Goal: Task Accomplishment & Management: Complete application form

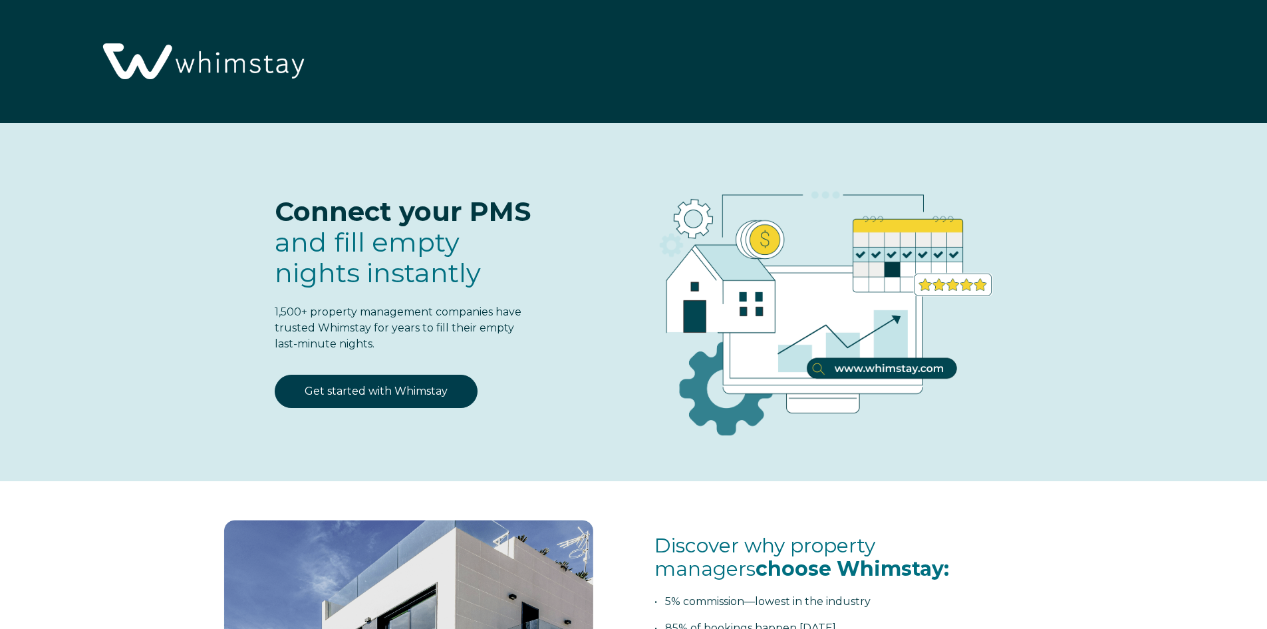
select select "US"
select select "Standard"
click at [394, 385] on link "Get started with Whimstay" at bounding box center [376, 391] width 203 height 33
select select "US"
select select "Standard"
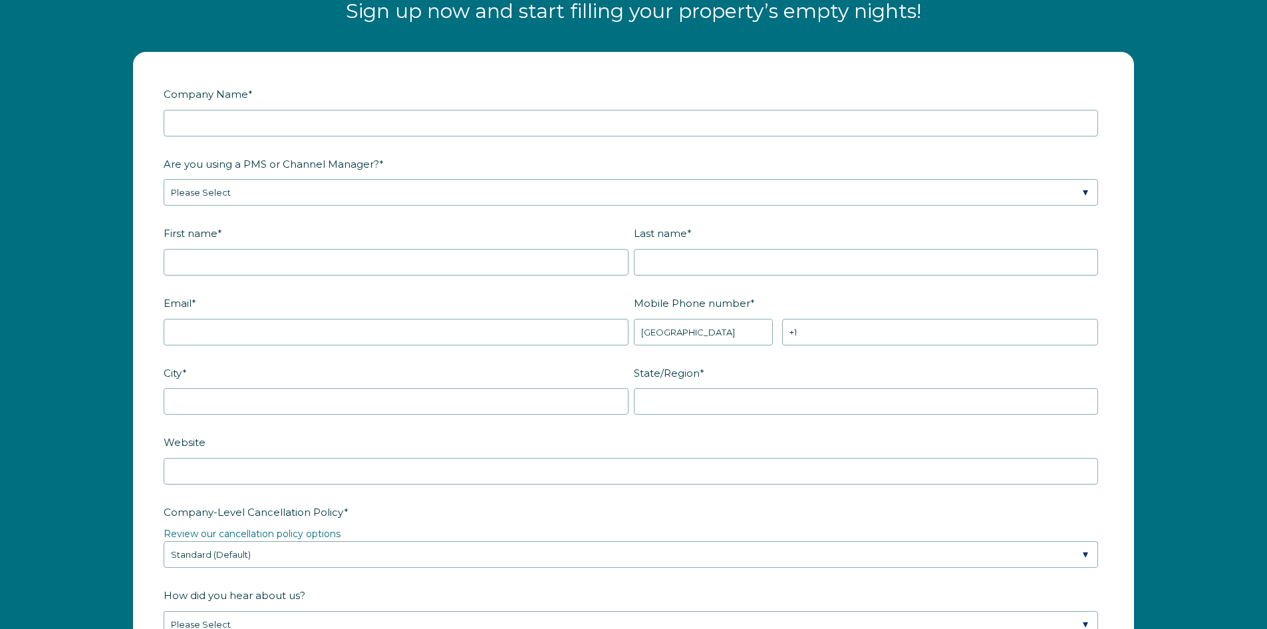
scroll to position [1739, 0]
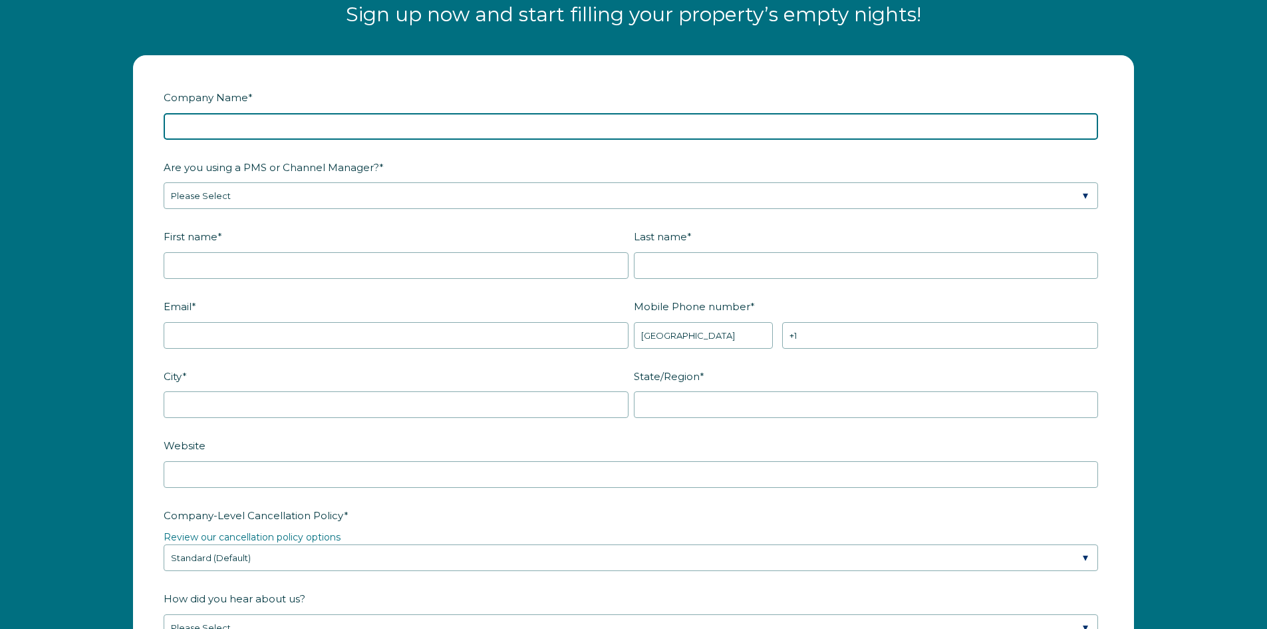
click at [344, 120] on input "Company Name *" at bounding box center [631, 126] width 935 height 27
type input "Strongford Hospitality d/b/a Jasper Miami"
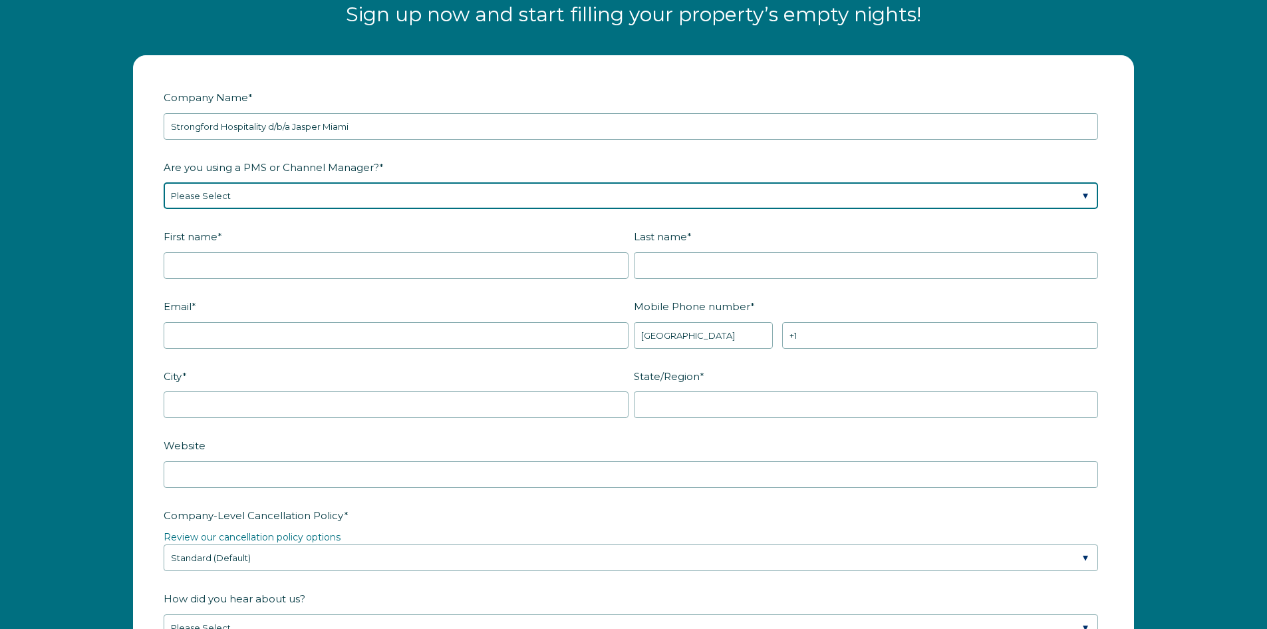
click at [458, 194] on select "Please Select Barefoot BookingPal Boost Brightside CiiRUS Escapia Guesty Hostaw…" at bounding box center [631, 195] width 935 height 27
select select "Guesty"
click at [164, 182] on select "Please Select Barefoot BookingPal Boost Brightside CiiRUS Escapia Guesty Hostaw…" at bounding box center [631, 195] width 935 height 27
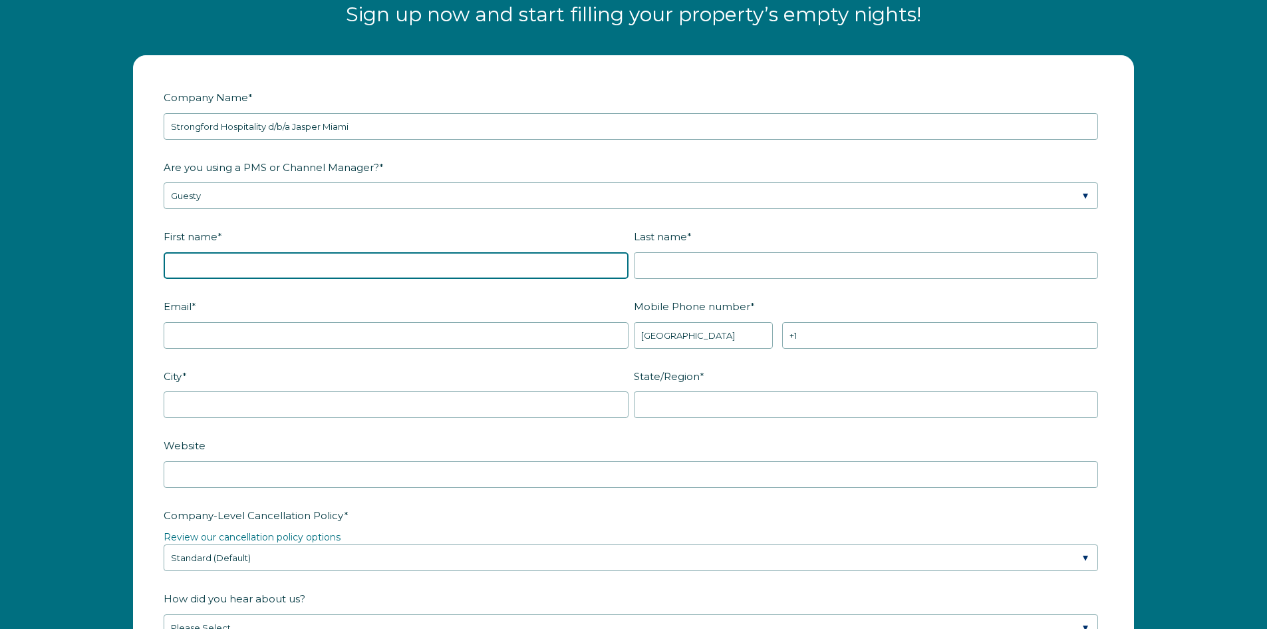
click at [285, 271] on input "First name *" at bounding box center [396, 265] width 465 height 27
type input "[PERSON_NAME]"
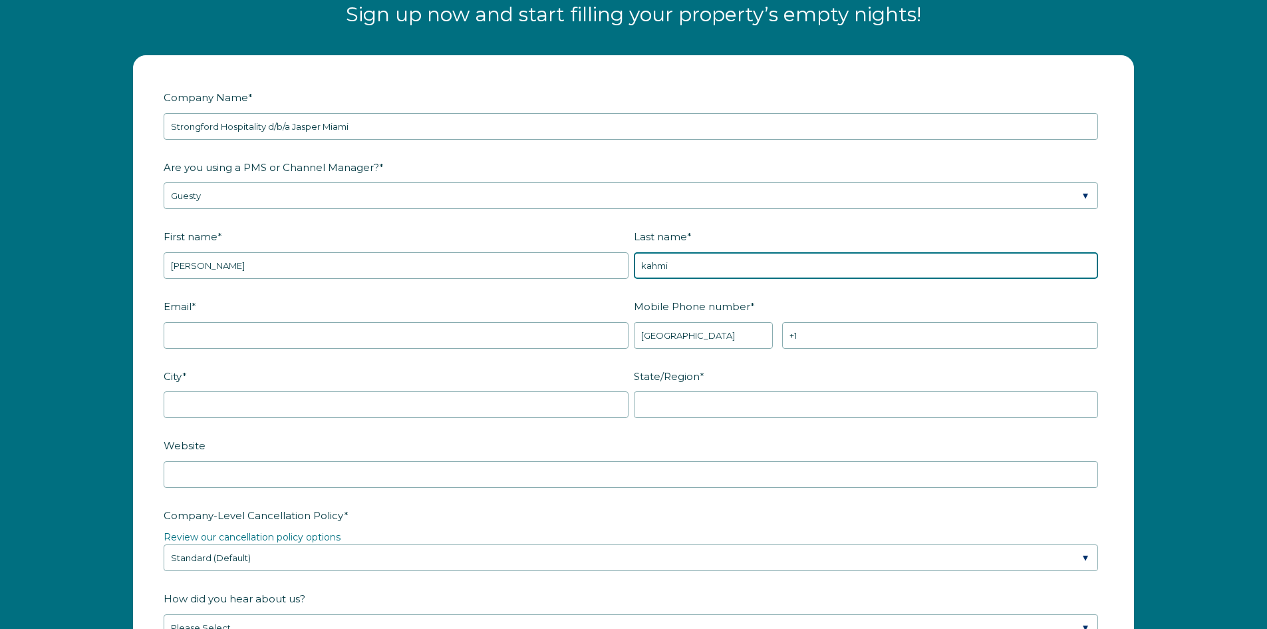
type input "kahmi"
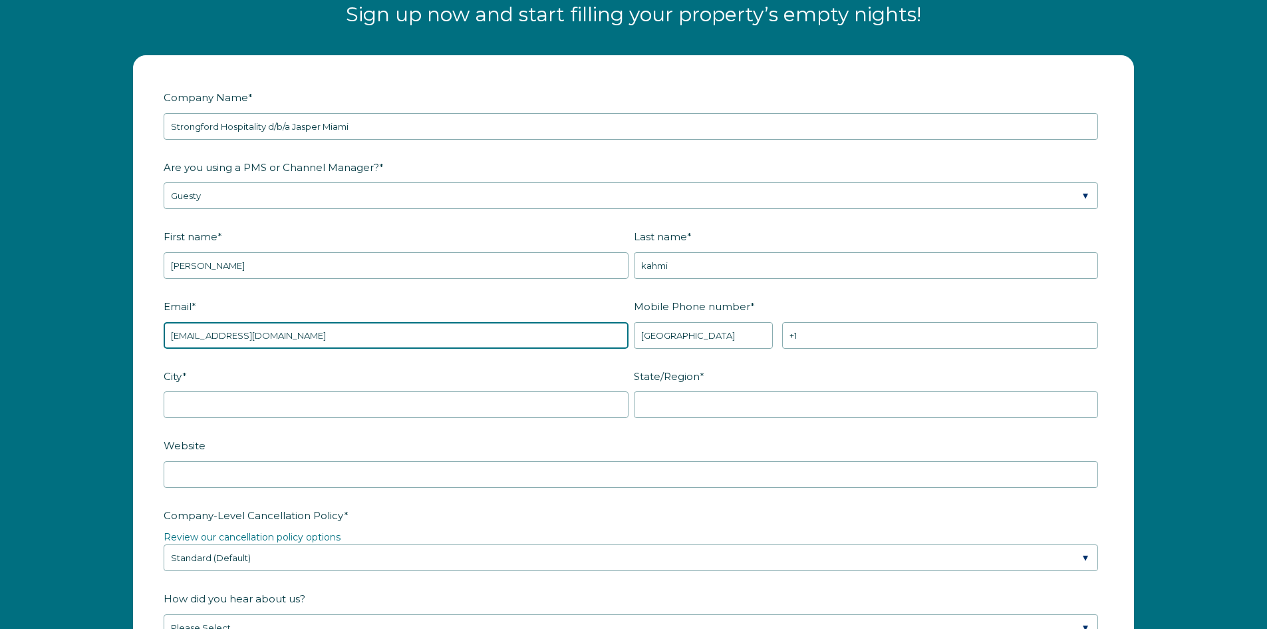
type input "[EMAIL_ADDRESS][DOMAIN_NAME]"
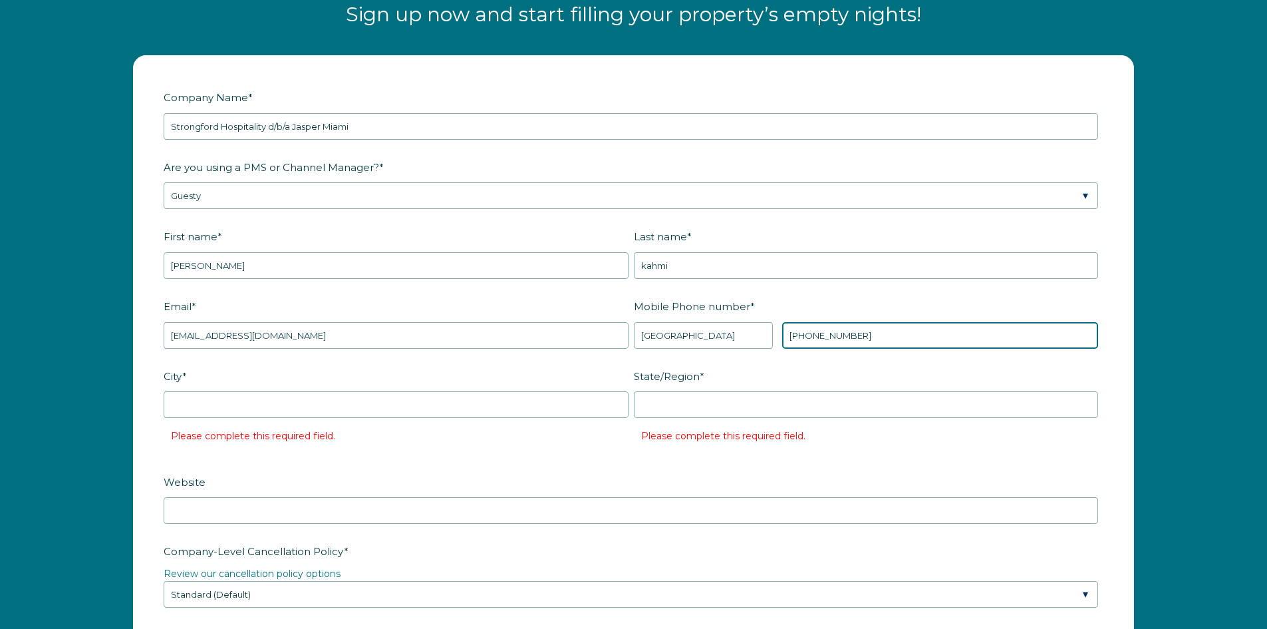
type input "+1 9177740869"
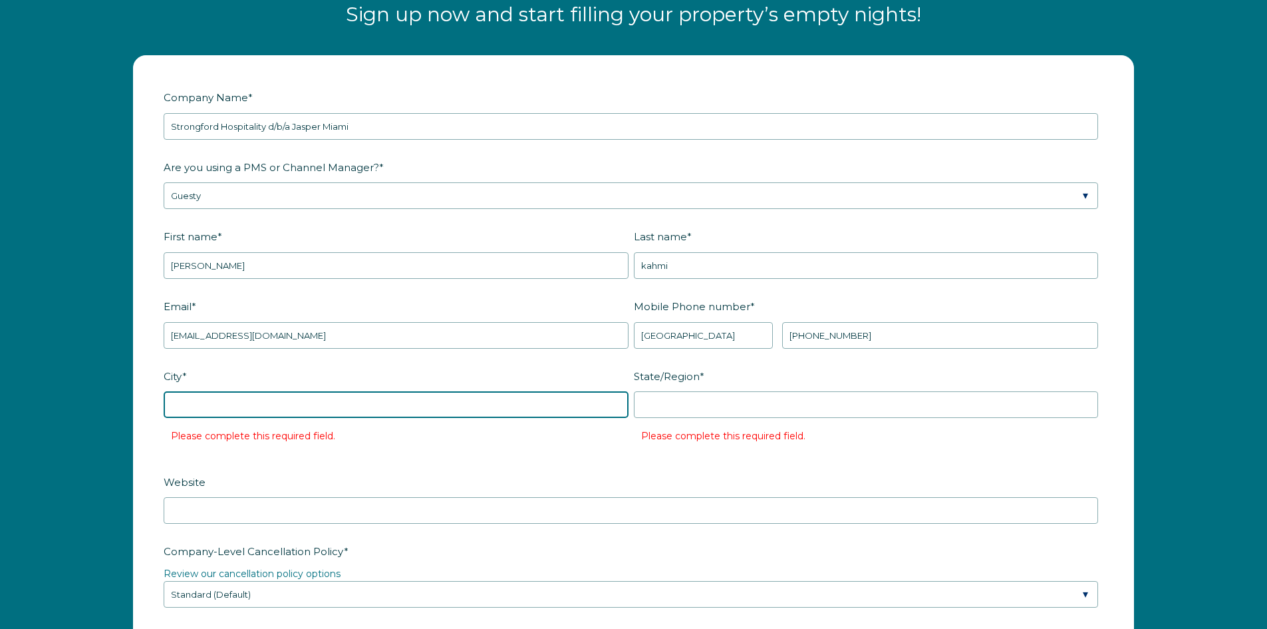
click at [239, 409] on input "City *" at bounding box center [396, 404] width 465 height 27
type input ","
type input "miami beach"
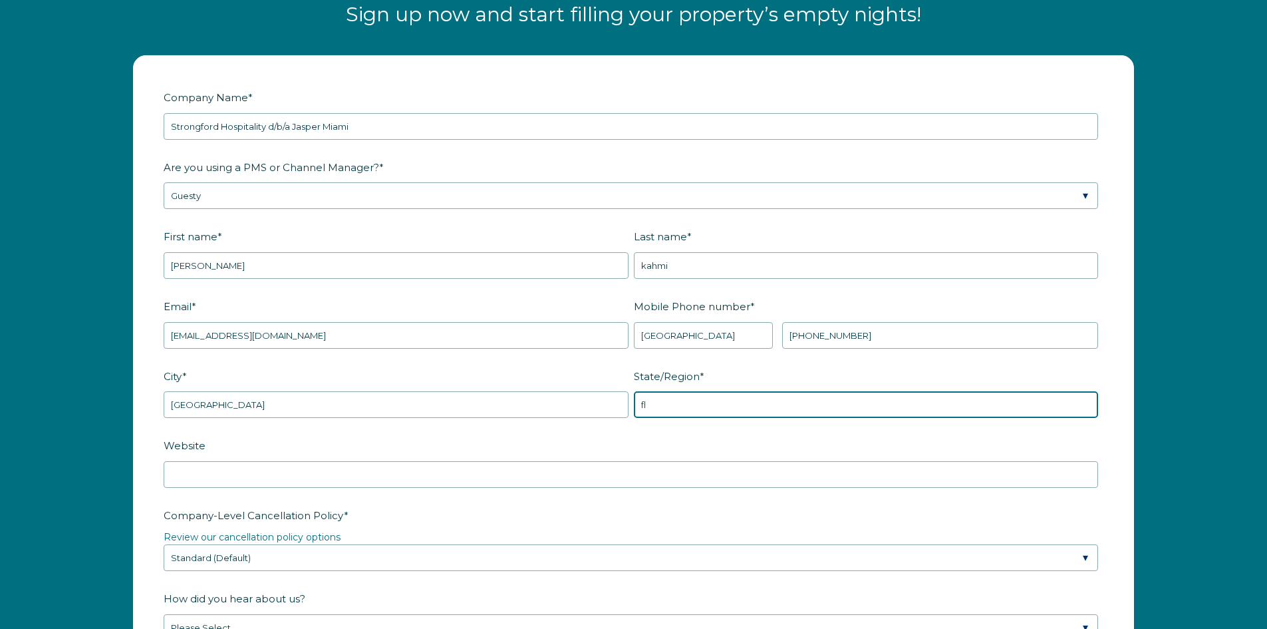
type input "fl"
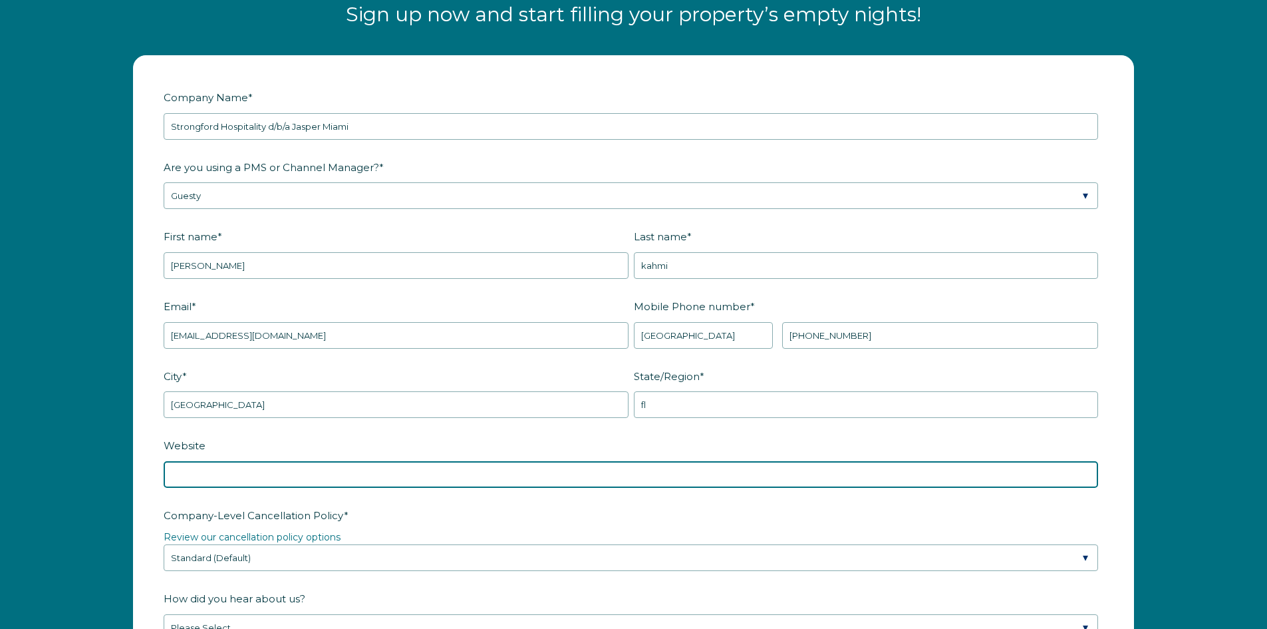
click at [188, 481] on input "Website" at bounding box center [631, 474] width 935 height 27
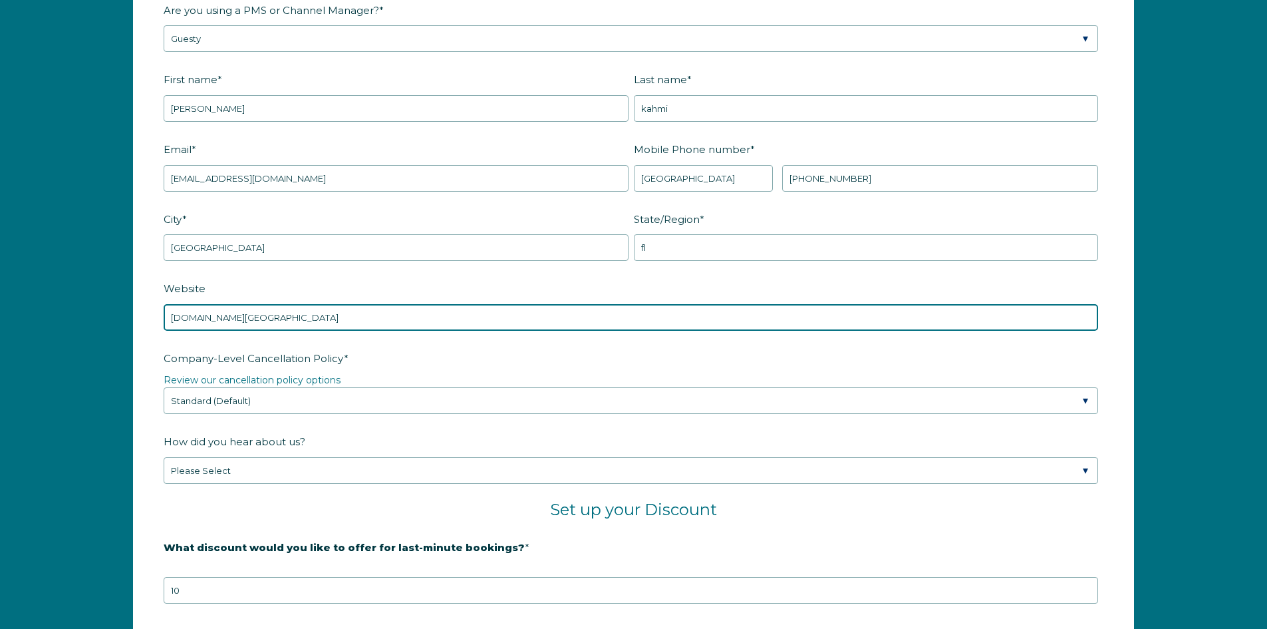
scroll to position [1939, 0]
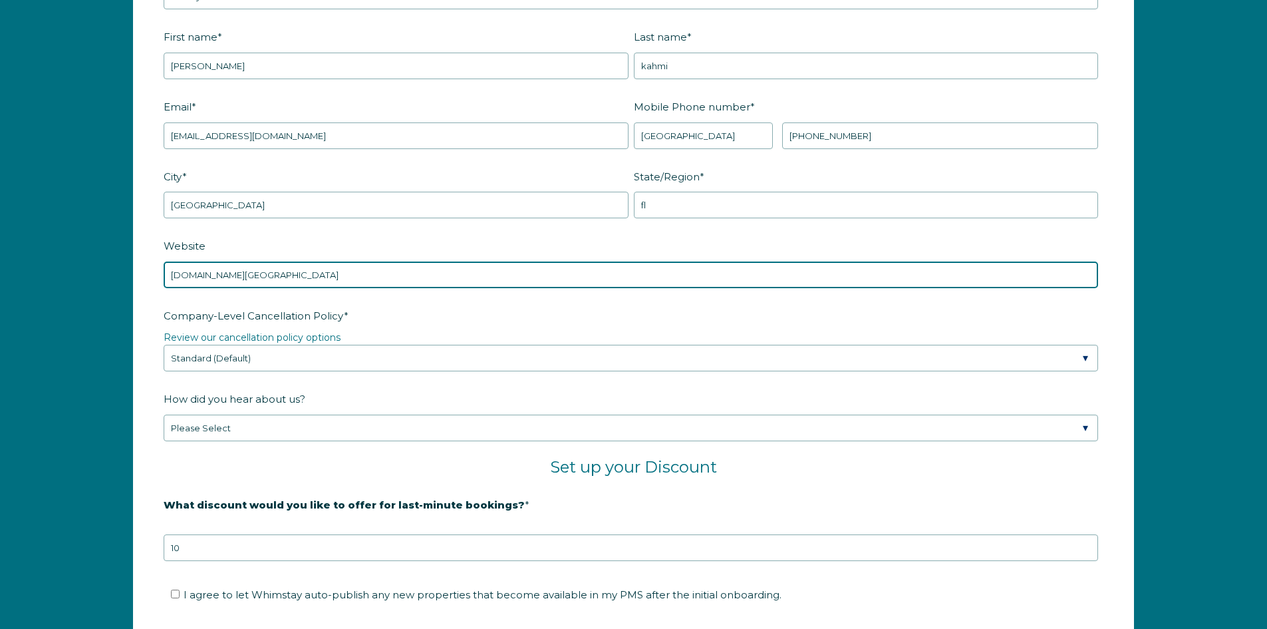
type input "www.jasper.miami"
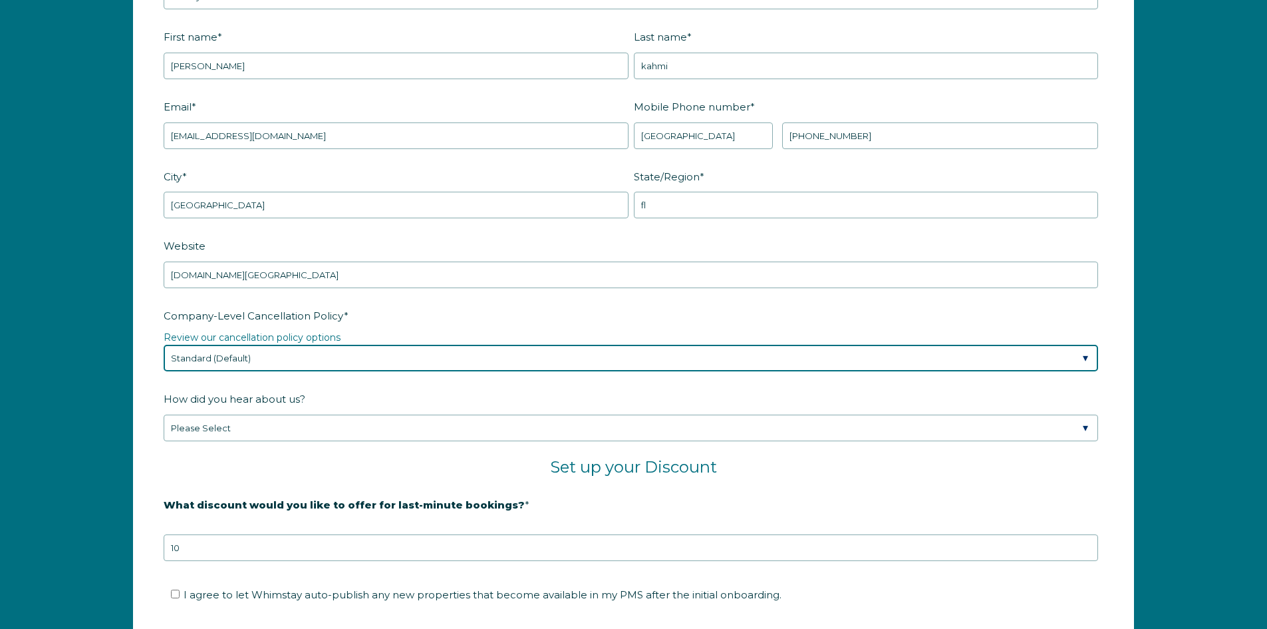
click at [232, 355] on select "Please Select Partial Standard (Default) Moderate Strict" at bounding box center [631, 358] width 935 height 27
click at [164, 345] on select "Please Select Partial Standard (Default) Moderate Strict" at bounding box center [631, 358] width 935 height 27
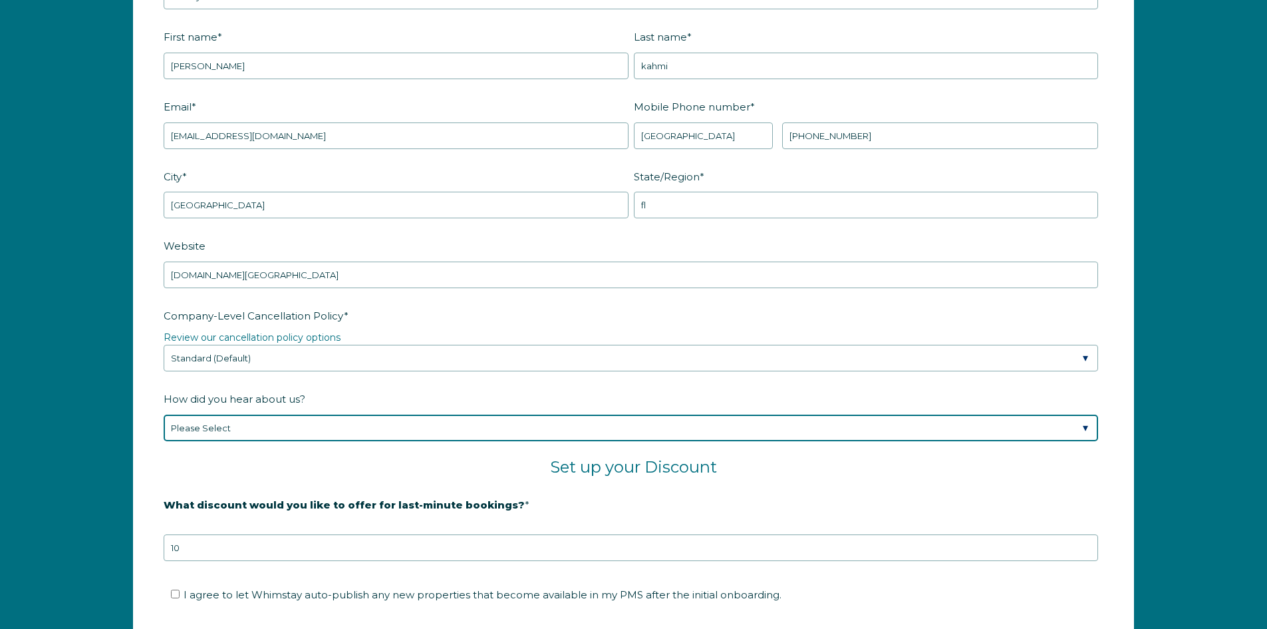
click at [255, 429] on select "Please Select Found Whimstay through a Google search Spoke to a Whimstay salesp…" at bounding box center [631, 428] width 935 height 27
select select "Other"
click at [164, 415] on select "Please Select Found Whimstay through a Google search Spoke to a Whimstay salesp…" at bounding box center [631, 428] width 935 height 27
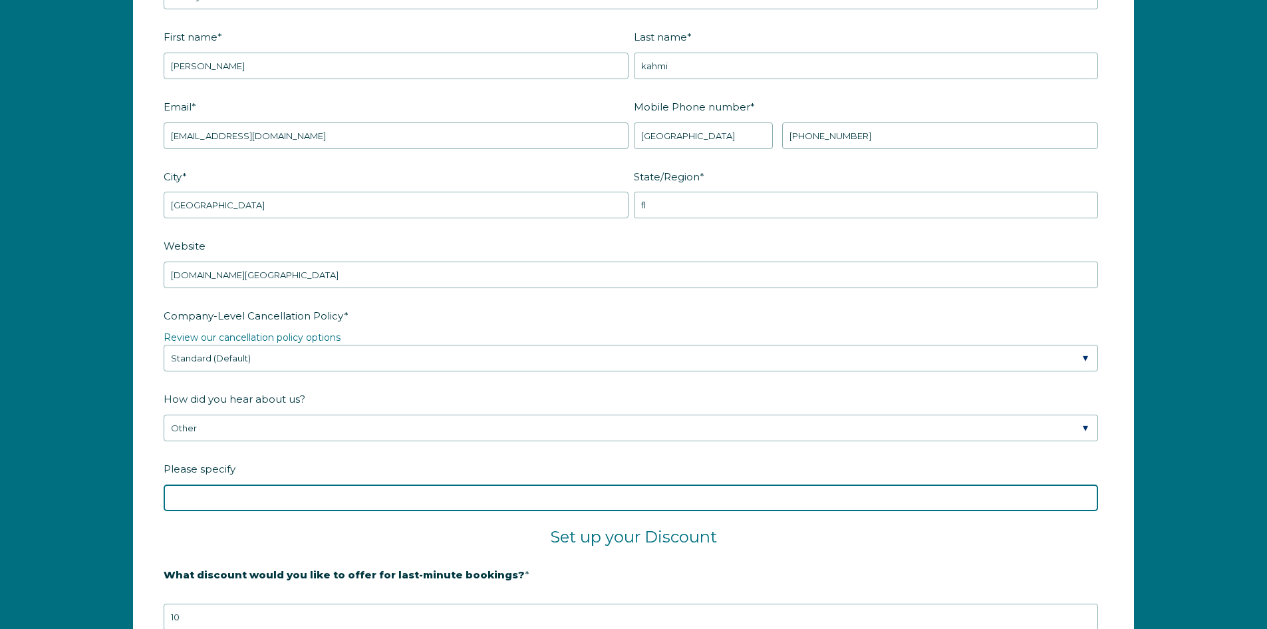
click at [223, 500] on input "Please specify" at bounding box center [631, 497] width 935 height 27
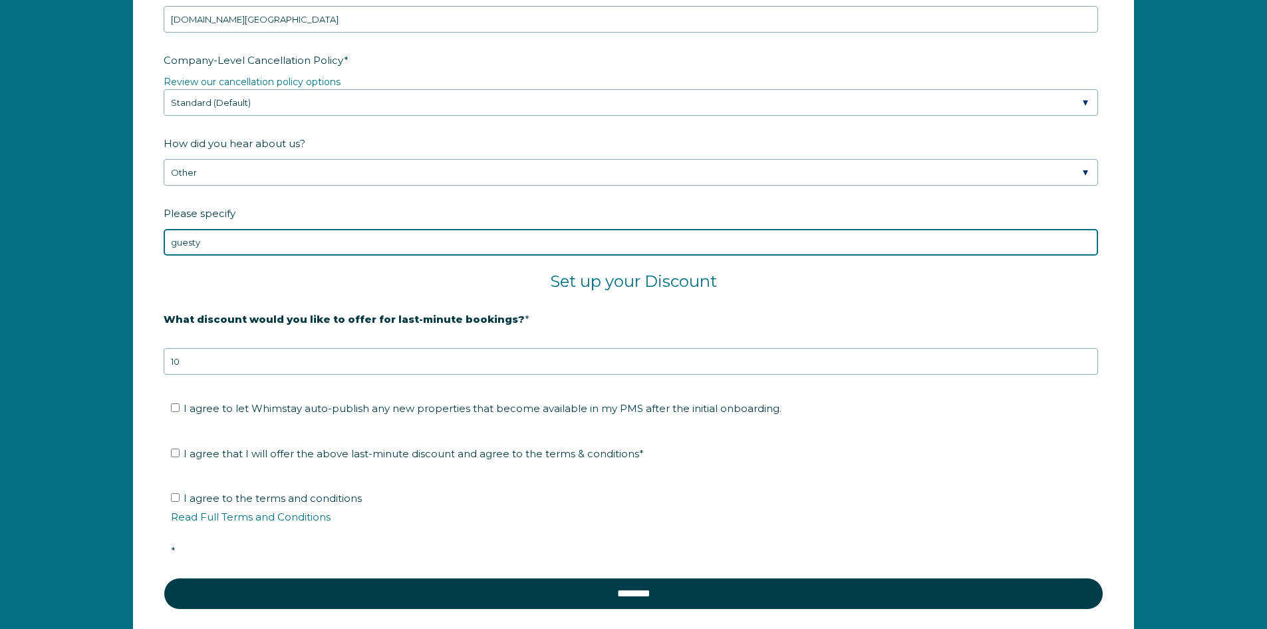
scroll to position [2205, 0]
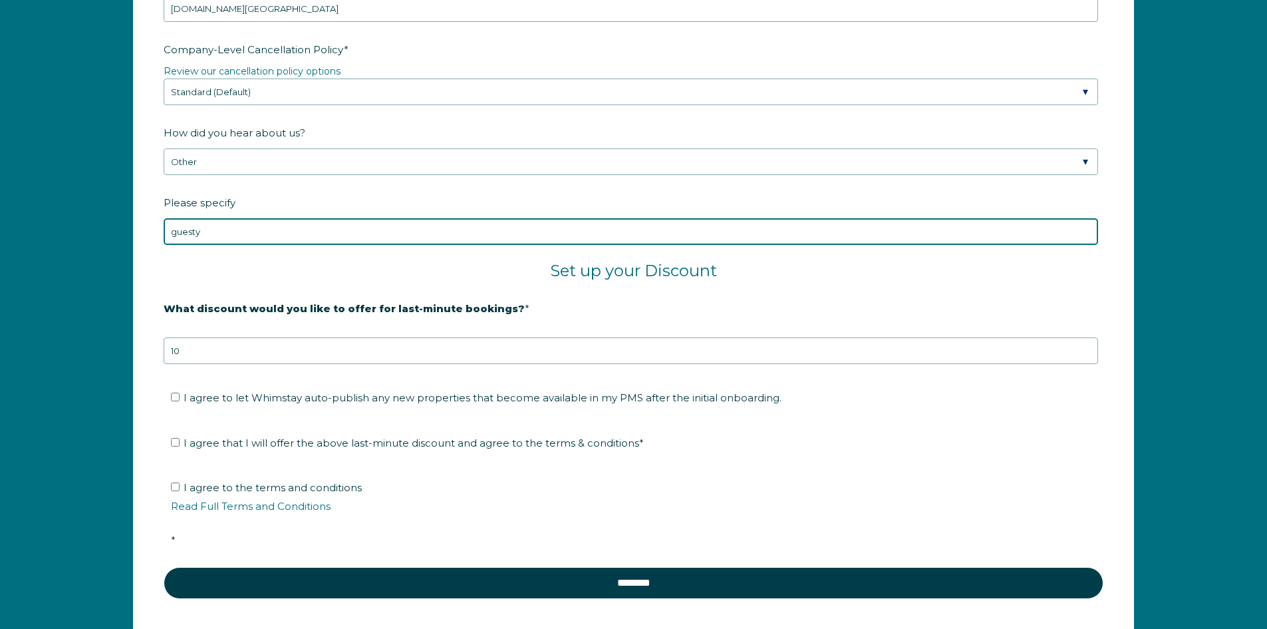
type input "guesty"
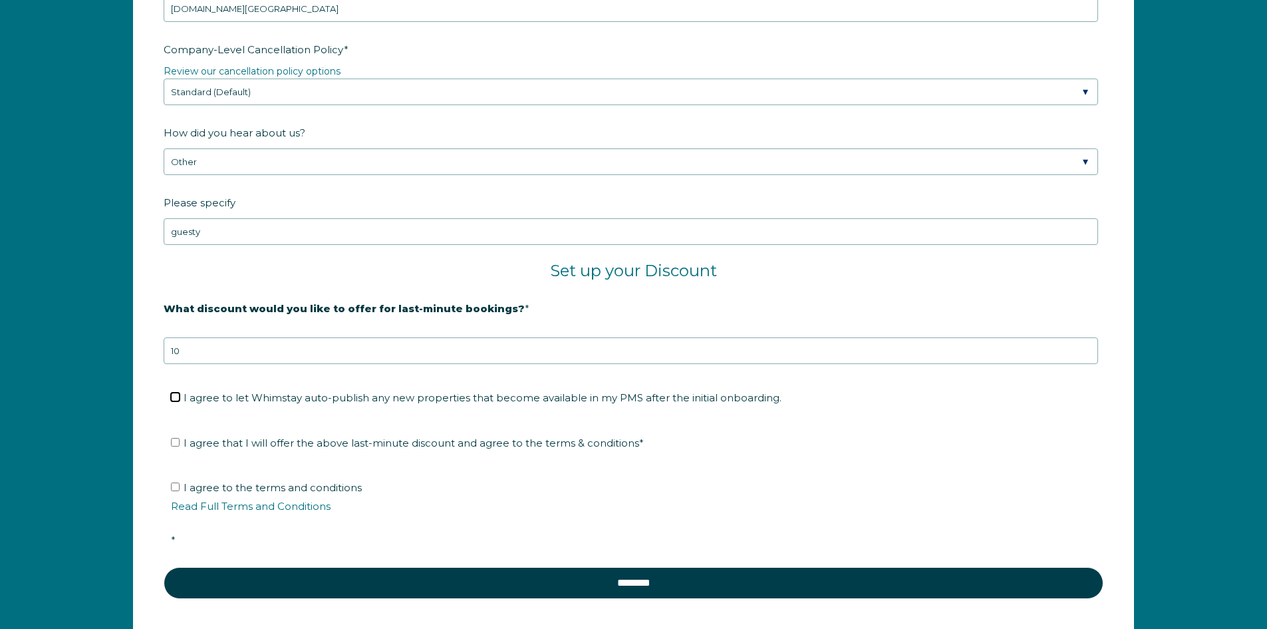
click at [172, 399] on input "I agree to let Whimstay auto-publish any new properties that become available i…" at bounding box center [175, 397] width 9 height 9
checkbox input "true"
click at [173, 440] on input "I agree that I will offer the above last-minute discount and agree to the terms…" at bounding box center [175, 442] width 9 height 9
checkbox input "true"
click at [174, 484] on input "I agree to the terms and conditions Read Full Terms and Conditions *" at bounding box center [175, 486] width 9 height 9
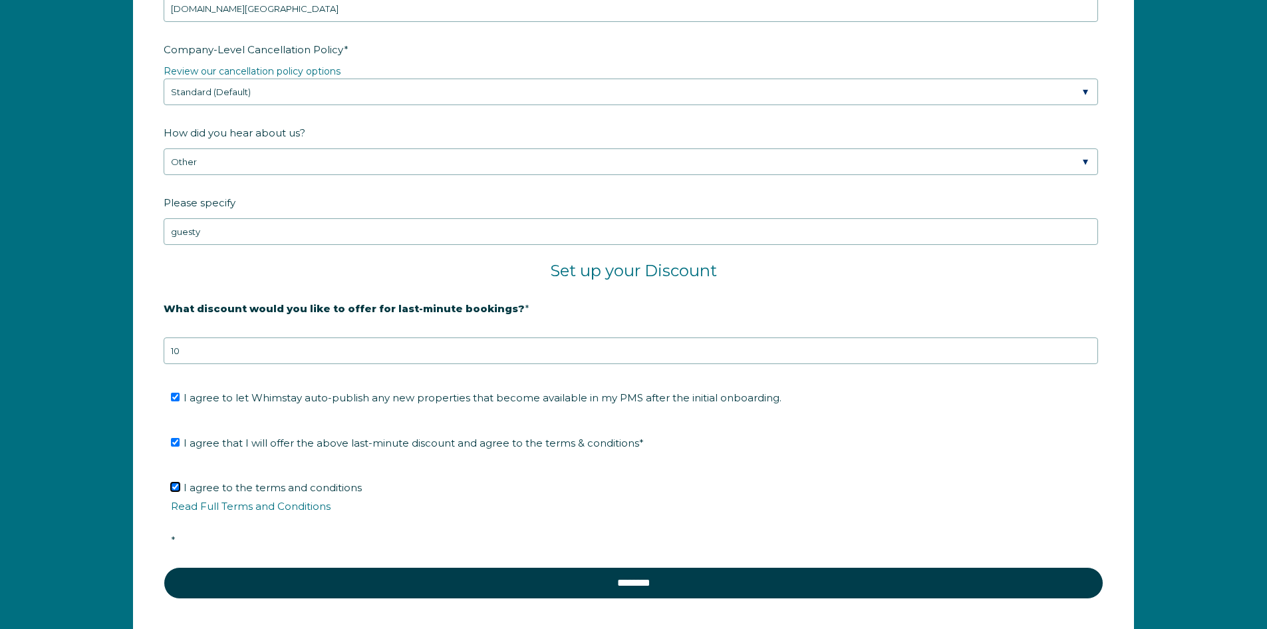
checkbox input "true"
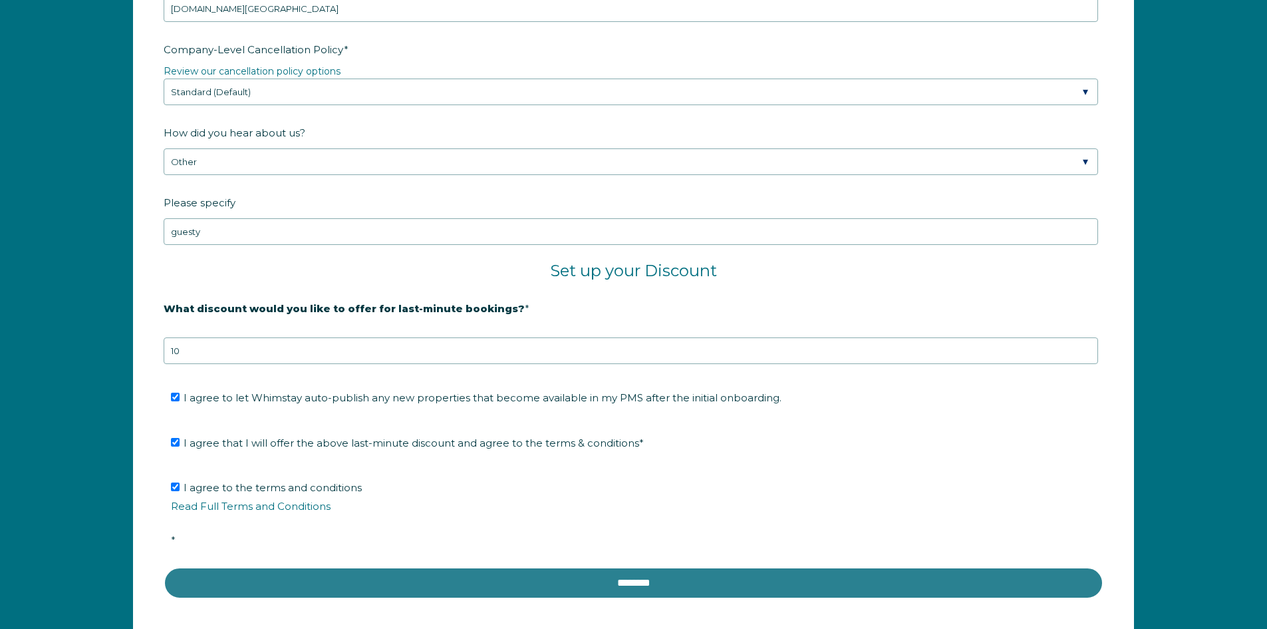
click at [500, 578] on input "********" at bounding box center [634, 583] width 940 height 32
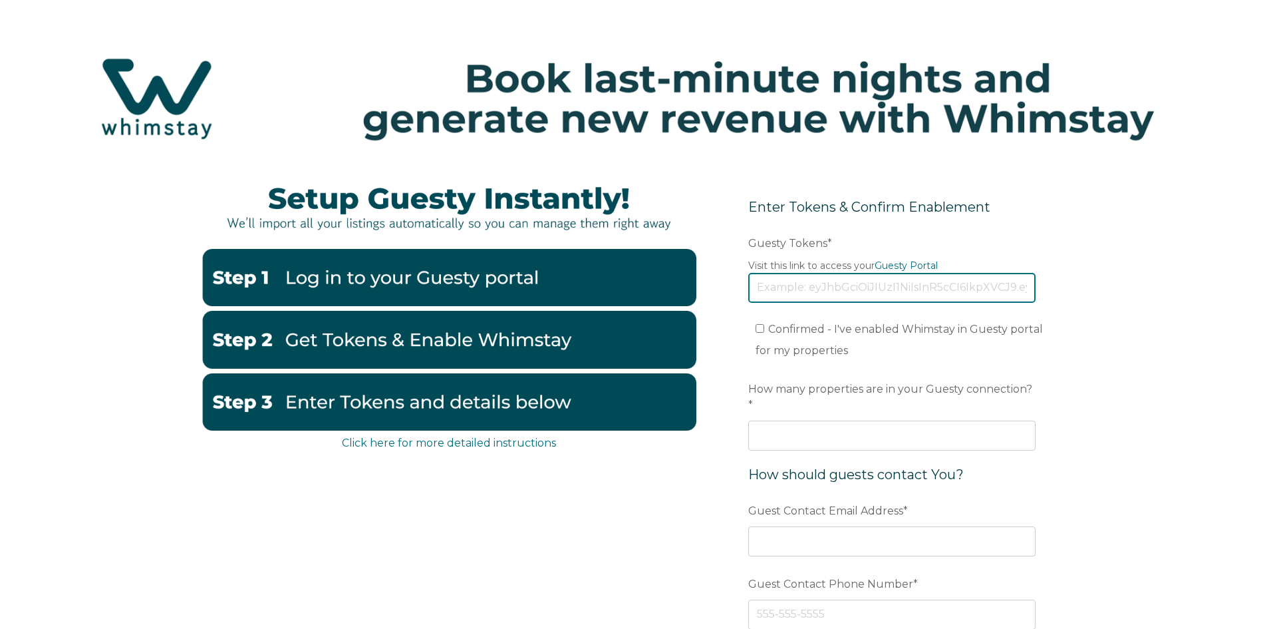
click at [799, 284] on input "Guesty Tokens *" at bounding box center [892, 287] width 287 height 29
paste input "eyJhbGciOiJIUzI1NiIsInR5cCI6IkpXVCJ9.eyJ0b2tlbklkIjoiNjhlODAzMjg0MGZmNGE0YTUwOT…"
type input "eyJhbGciOiJIUzI1NiIsInR5cCI6IkpXVCJ9.eyJ0b2tlbklkIjoiNjhlODAzMjg0MGZmNGE0YTUwOT…"
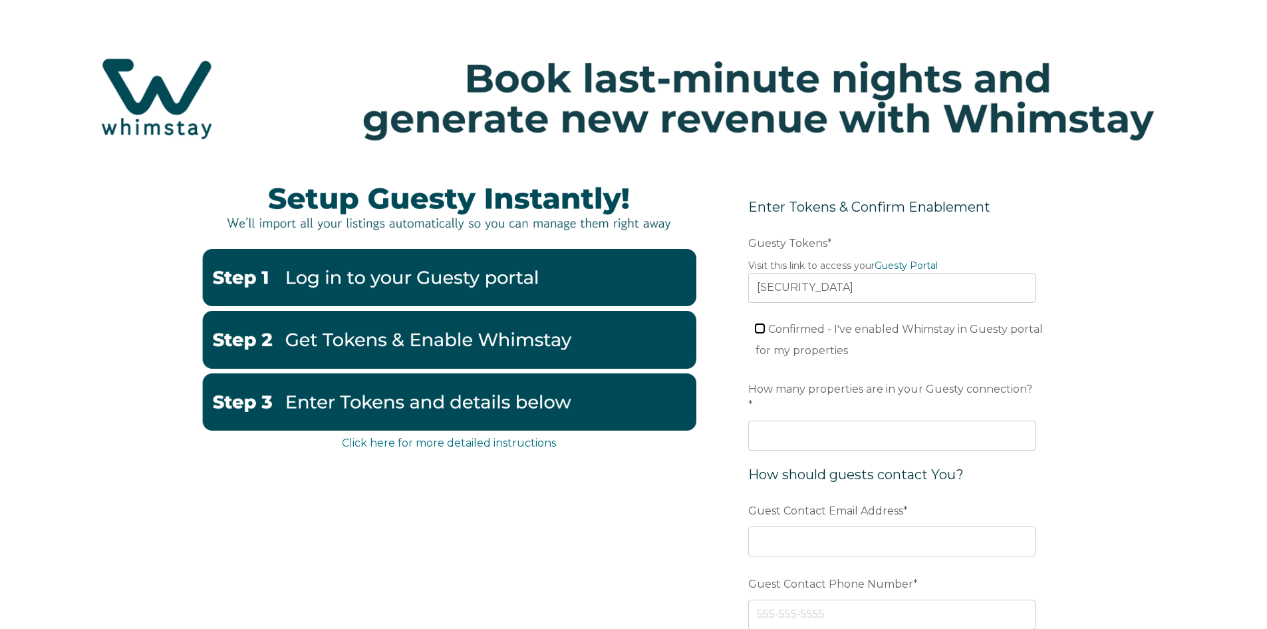
click at [758, 330] on input "Confirmed - I've enabled Whimstay in Guesty portal for my properties" at bounding box center [760, 328] width 9 height 9
checkbox input "true"
type input "1"
click at [1024, 420] on input "1" at bounding box center [892, 434] width 287 height 29
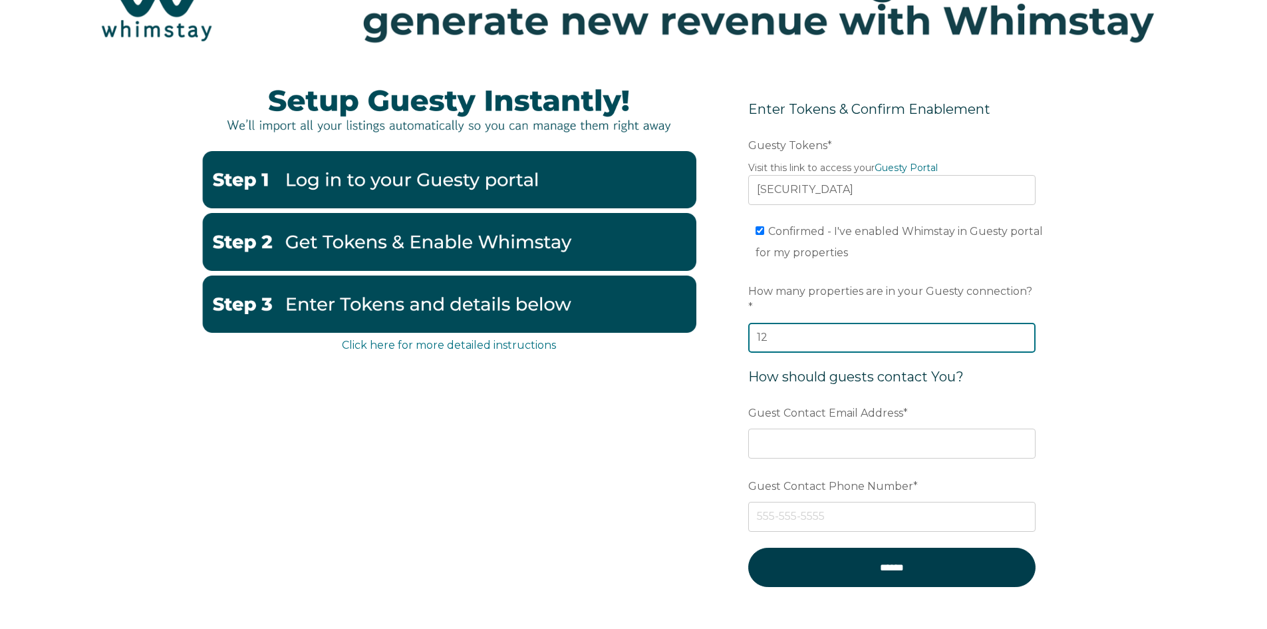
scroll to position [133, 0]
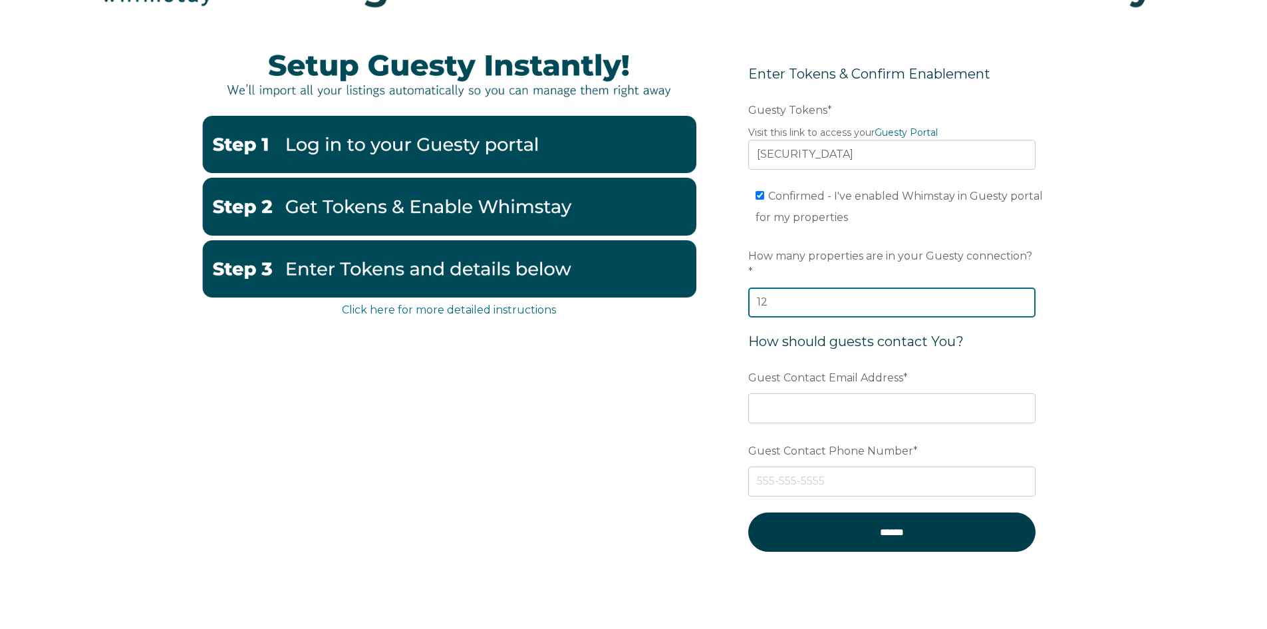
type input "12"
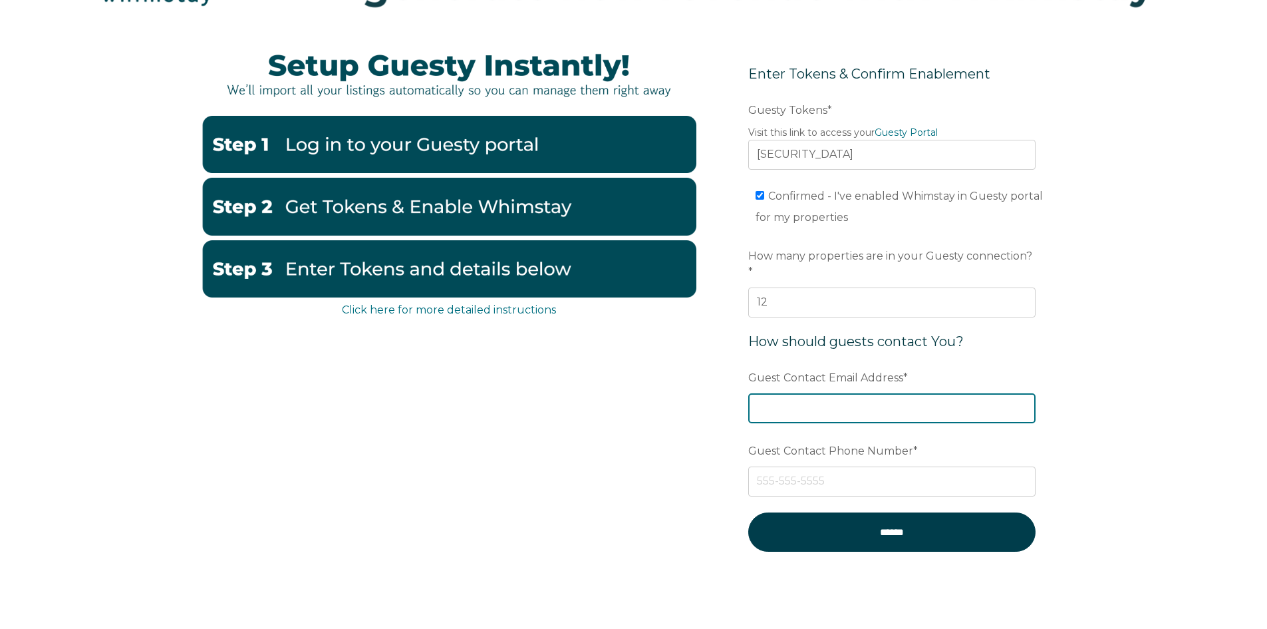
click at [814, 401] on input "Guest Contact Email Address *" at bounding box center [892, 407] width 287 height 29
type input "[EMAIL_ADDRESS][DOMAIN_NAME]"
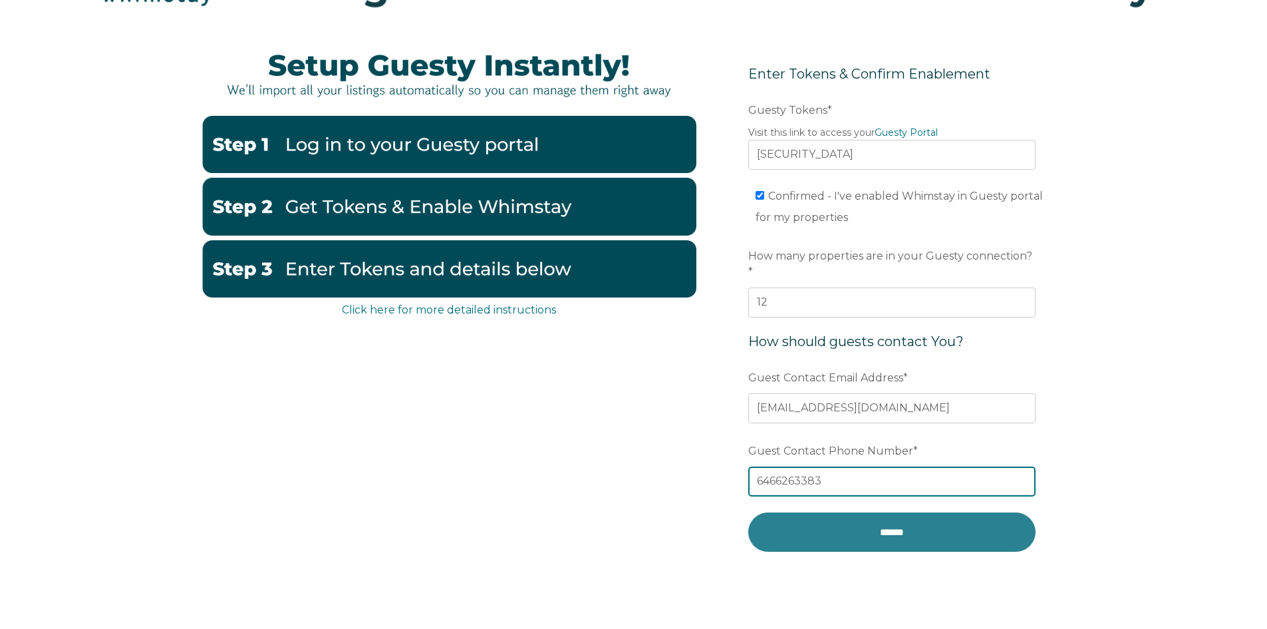
type input "6466263383"
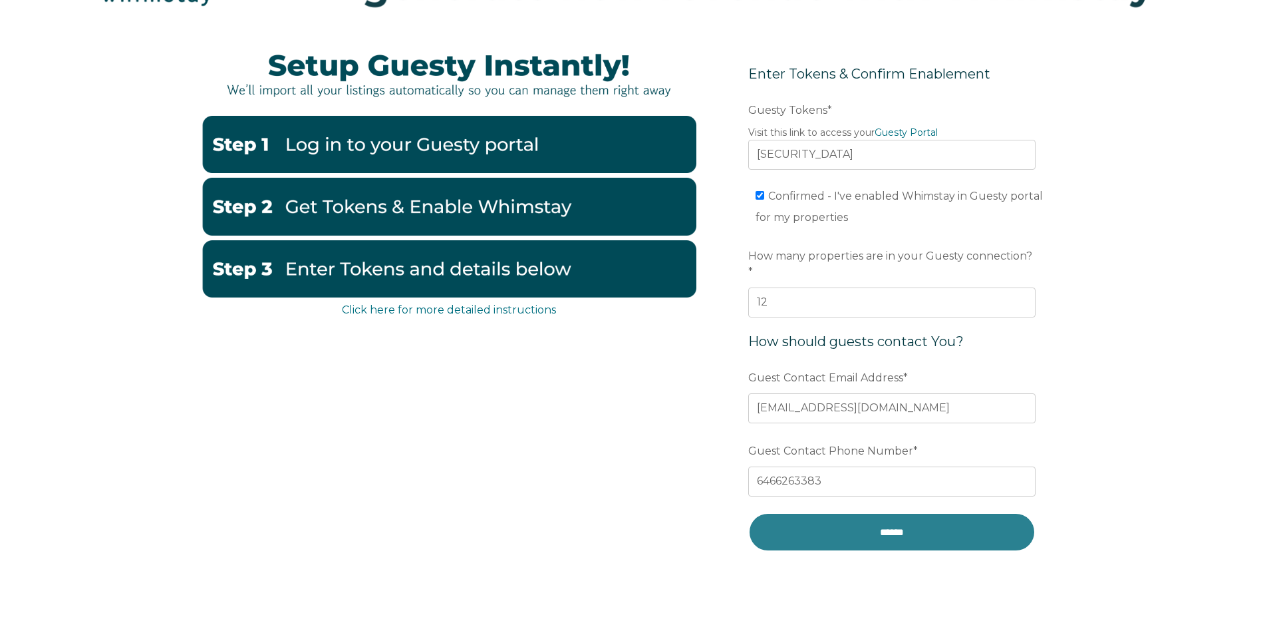
click at [891, 512] on input "******" at bounding box center [892, 531] width 287 height 39
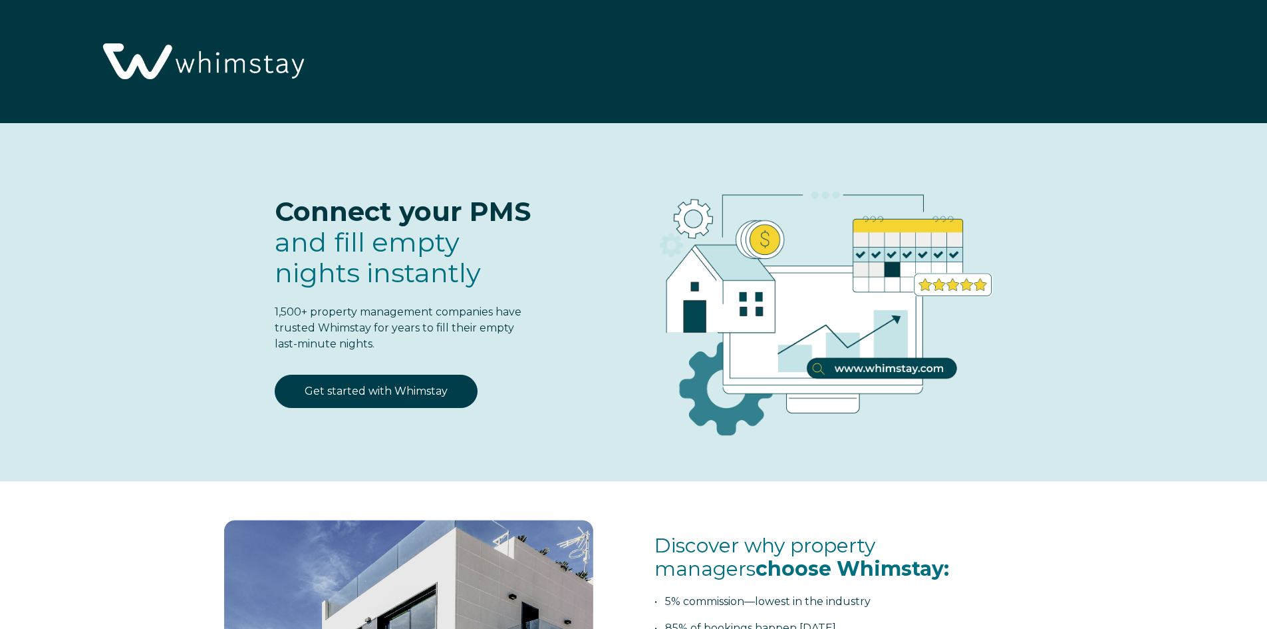
select select "US"
select select "Standard"
select select "US"
select select "Standard"
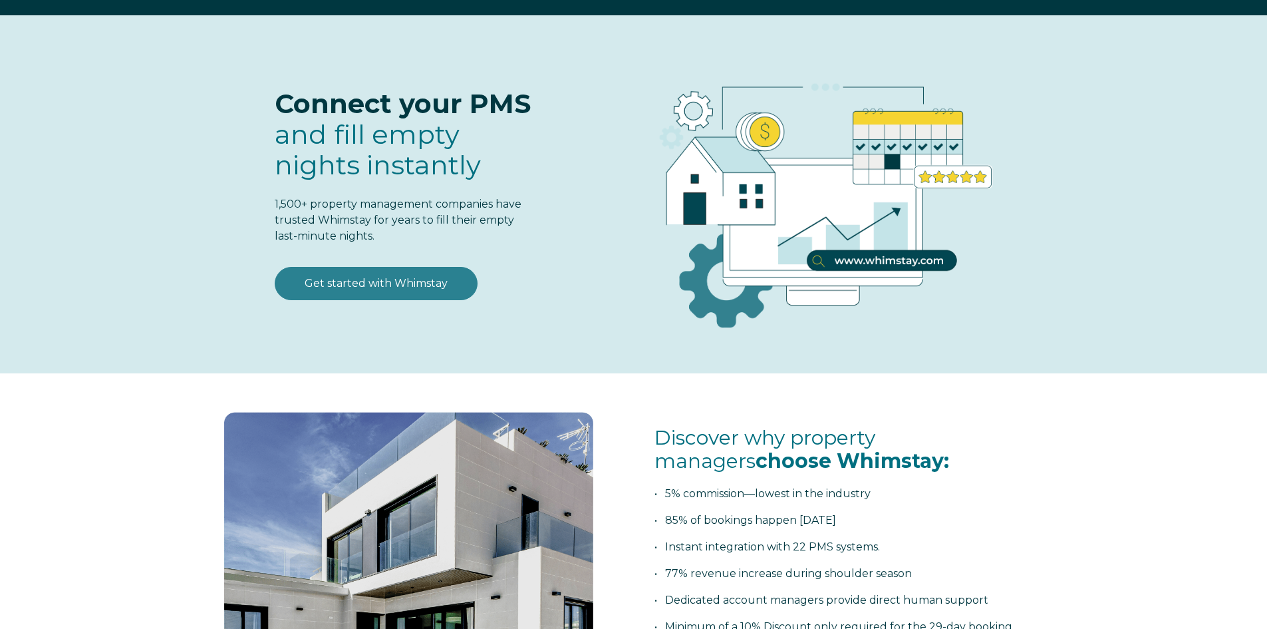
scroll to position [67, 0]
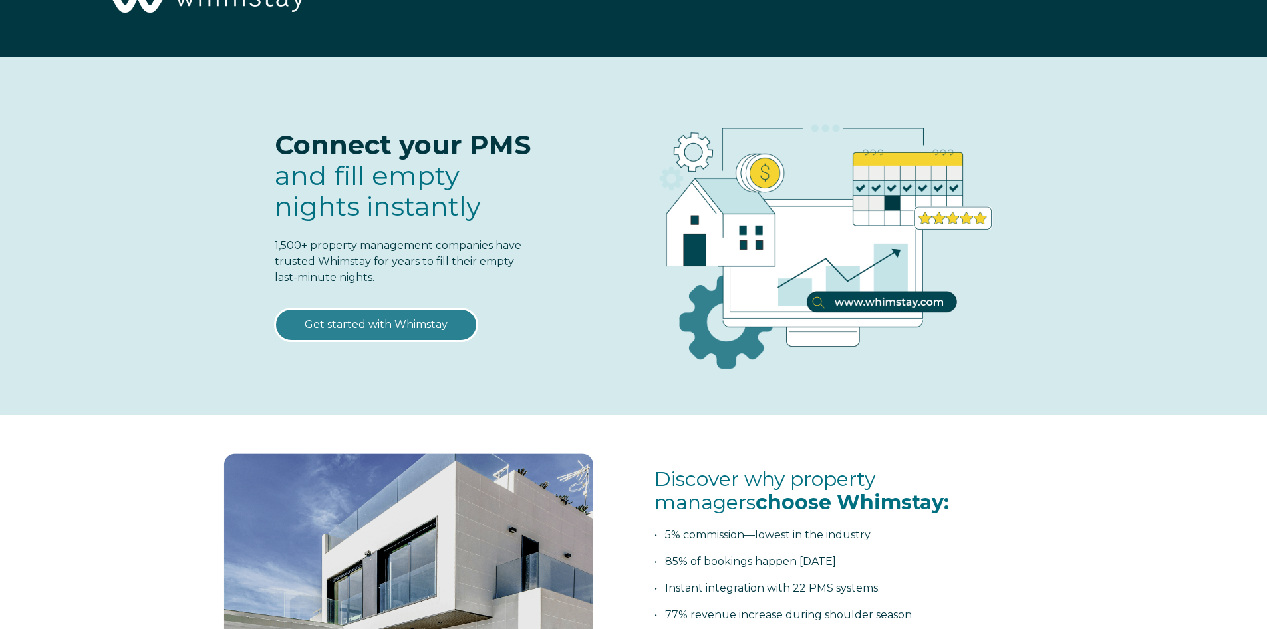
click at [398, 321] on link "Get started with Whimstay" at bounding box center [376, 324] width 203 height 33
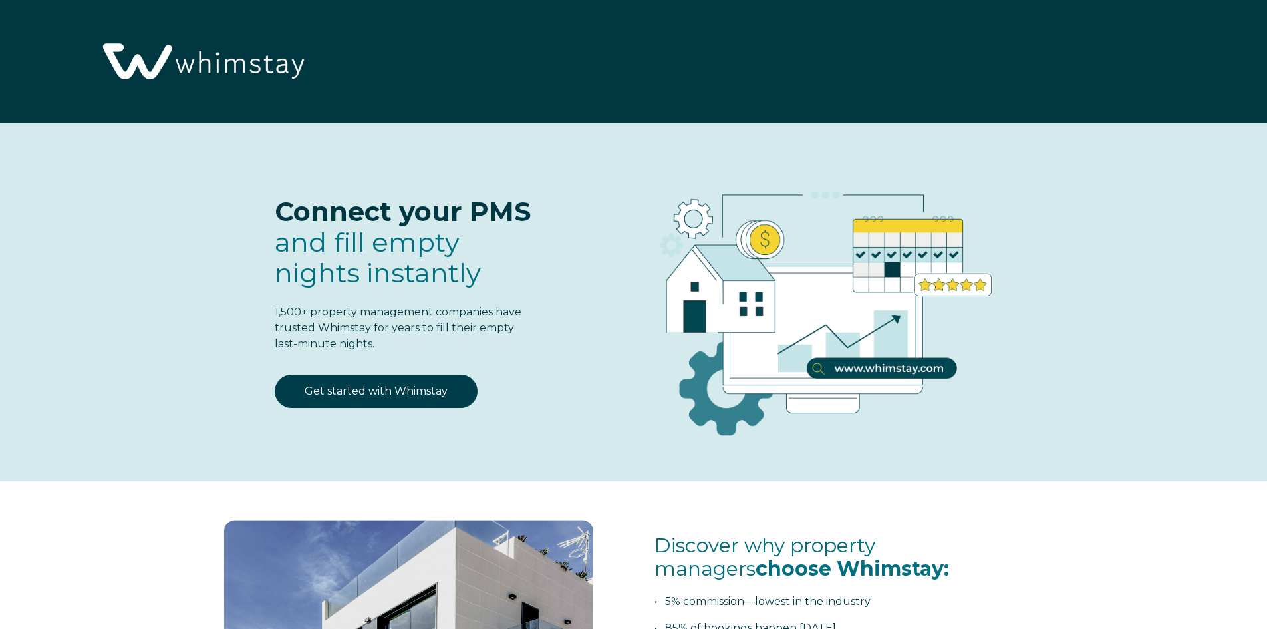
select select "US"
select select "Standard"
